Goal: Information Seeking & Learning: Learn about a topic

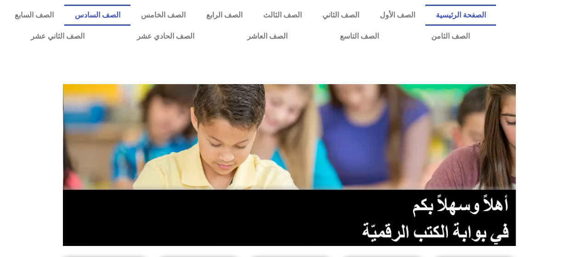
click at [130, 16] on link "الصف السادس" at bounding box center [97, 15] width 66 height 21
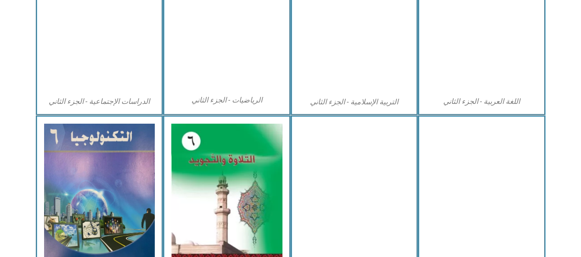
scroll to position [505, 0]
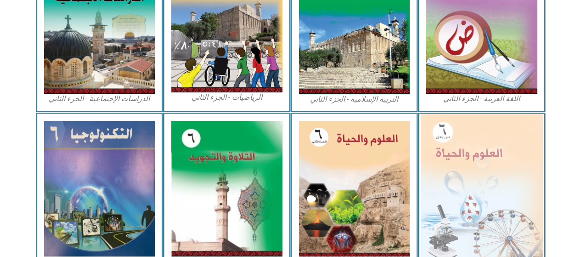
click at [463, 158] on img at bounding box center [482, 188] width 122 height 149
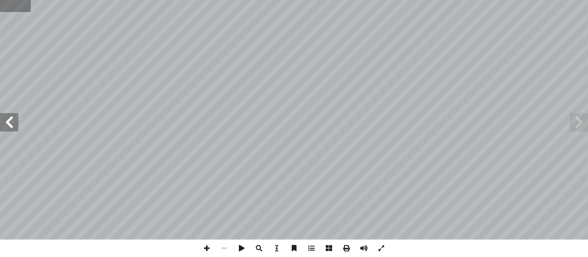
click at [11, 7] on input "text" at bounding box center [15, 6] width 30 height 12
type input "**"
click at [18, 5] on input "text" at bounding box center [21, 6] width 43 height 12
type input "**"
click at [203, 250] on span at bounding box center [206, 247] width 17 height 17
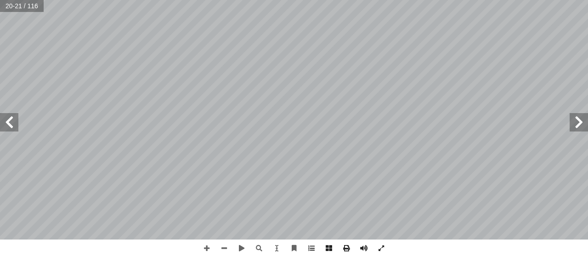
click at [16, 3] on input "text" at bounding box center [21, 6] width 43 height 12
type input "**"
click at [225, 248] on span at bounding box center [223, 247] width 17 height 17
click at [206, 249] on span at bounding box center [206, 247] width 17 height 17
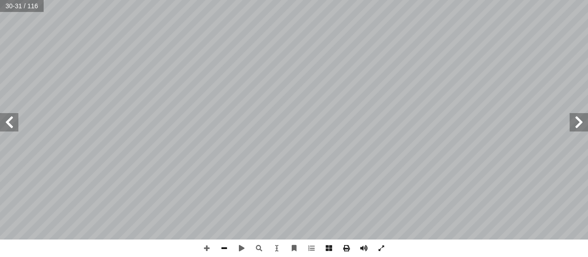
click at [221, 246] on span at bounding box center [223, 247] width 17 height 17
click at [221, 249] on span at bounding box center [223, 247] width 17 height 17
drag, startPoint x: 224, startPoint y: 253, endPoint x: 223, endPoint y: 242, distance: 10.7
click at [224, 251] on span at bounding box center [223, 247] width 17 height 17
click at [12, 124] on span at bounding box center [9, 122] width 18 height 18
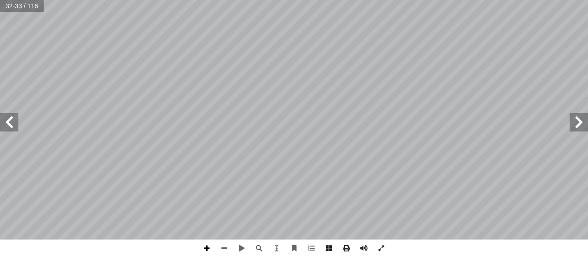
click at [205, 245] on span at bounding box center [206, 247] width 17 height 17
click at [207, 84] on html "الصفحة الرئيسية الصف الأول الصف الثاني الصف الثالث الصف الرابع الصف الخامس الصف…" at bounding box center [294, 42] width 588 height 84
